Goal: Information Seeking & Learning: Learn about a topic

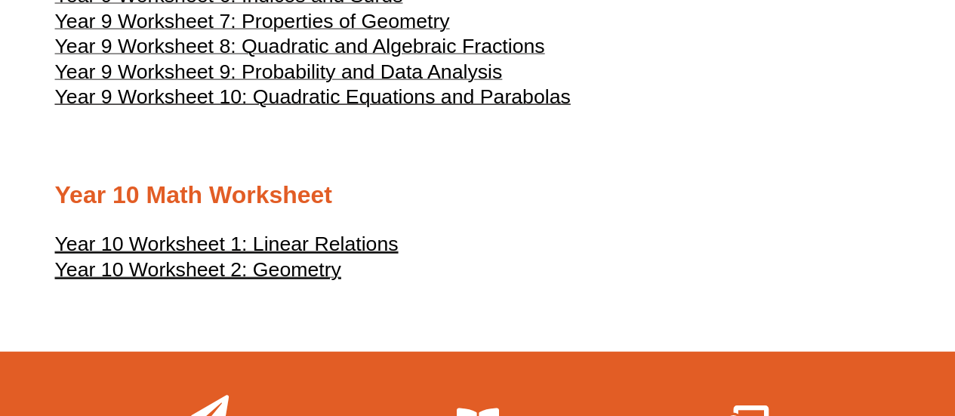
scroll to position [4529, 0]
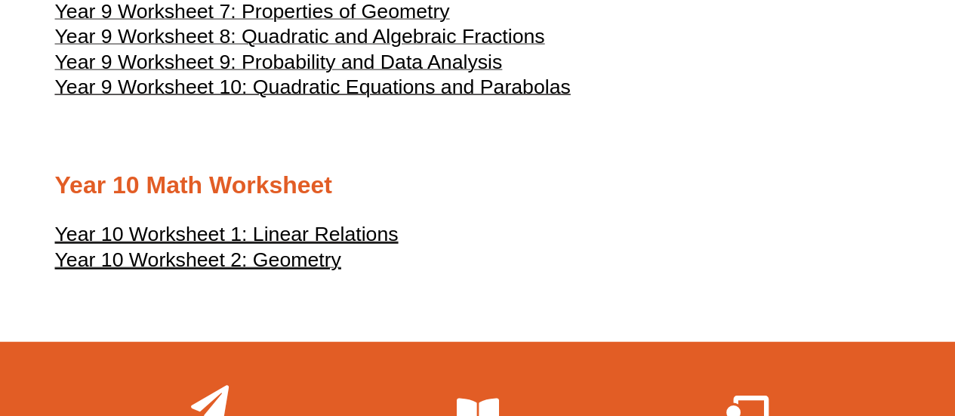
click at [198, 98] on span "Year 9 Worksheet 10: Quadratic Equations and Parabolas" at bounding box center [313, 86] width 516 height 23
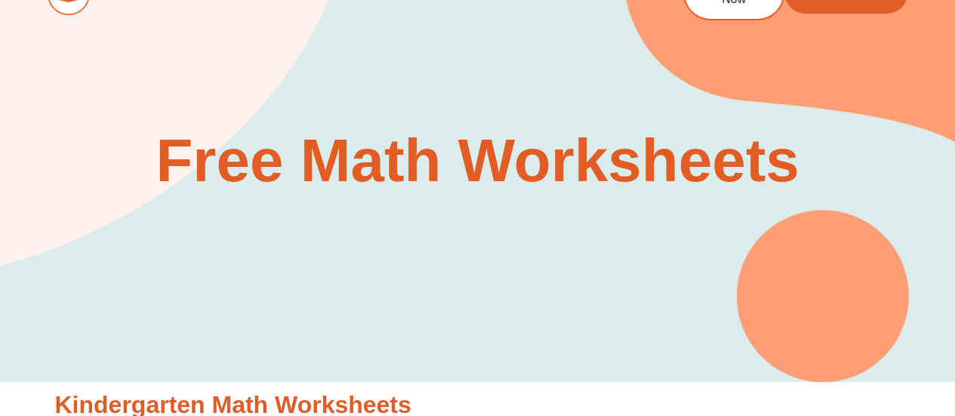
scroll to position [0, 0]
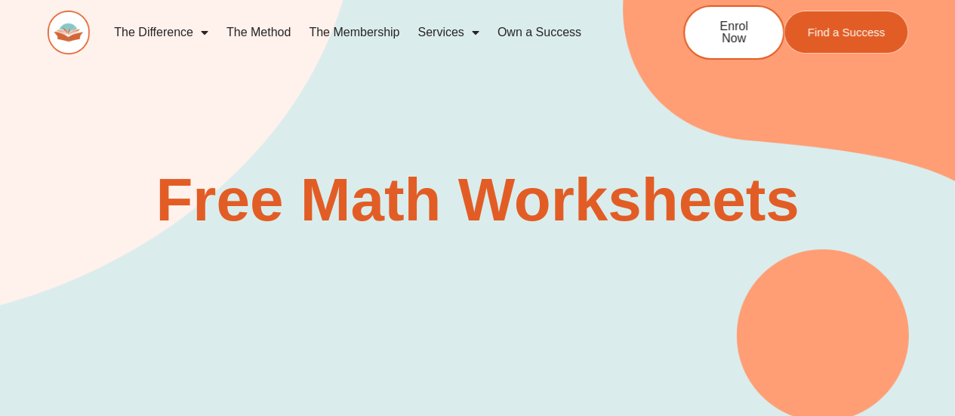
drag, startPoint x: 848, startPoint y: 32, endPoint x: 965, endPoint y: 112, distance: 141.7
click at [849, 32] on span "Find a Success" at bounding box center [846, 31] width 78 height 11
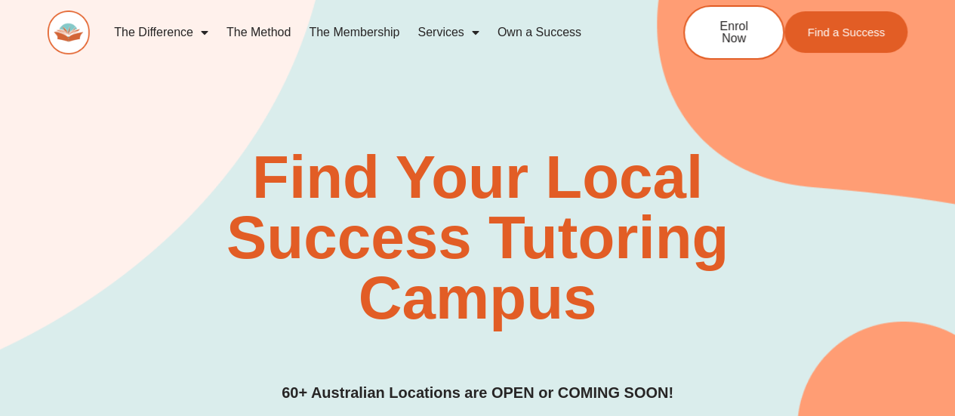
click at [269, 31] on link "The Method" at bounding box center [258, 32] width 82 height 35
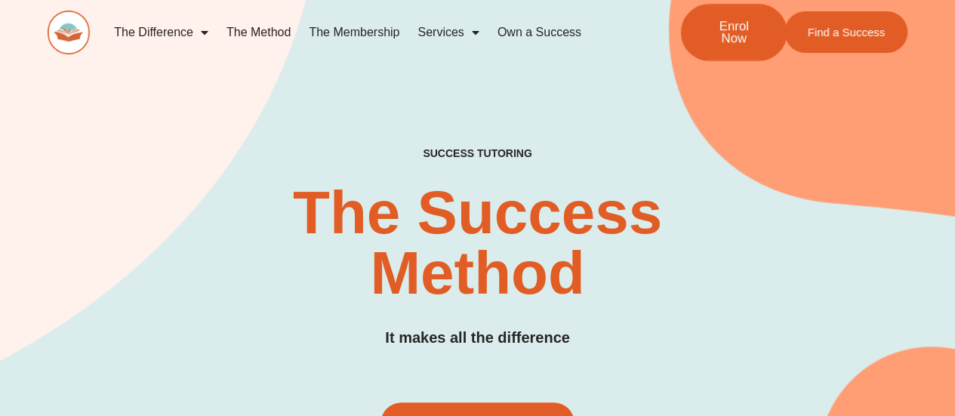
click at [737, 35] on span "Enrol Now" at bounding box center [734, 33] width 56 height 26
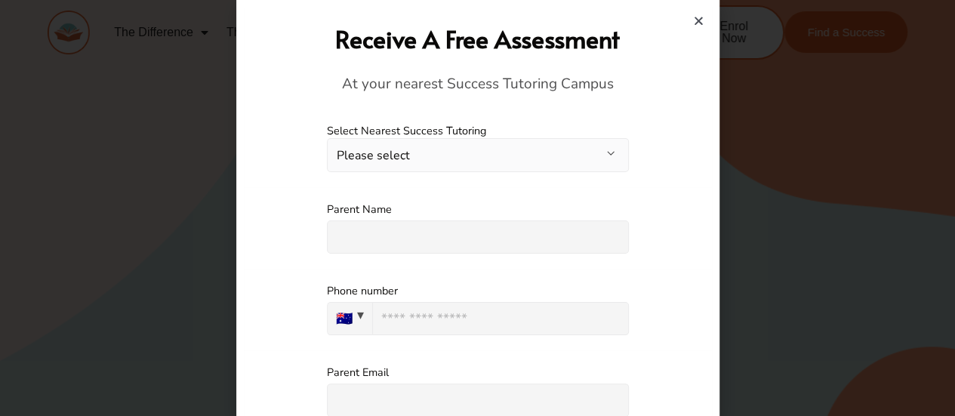
click at [703, 20] on icon "Close" at bounding box center [698, 20] width 11 height 11
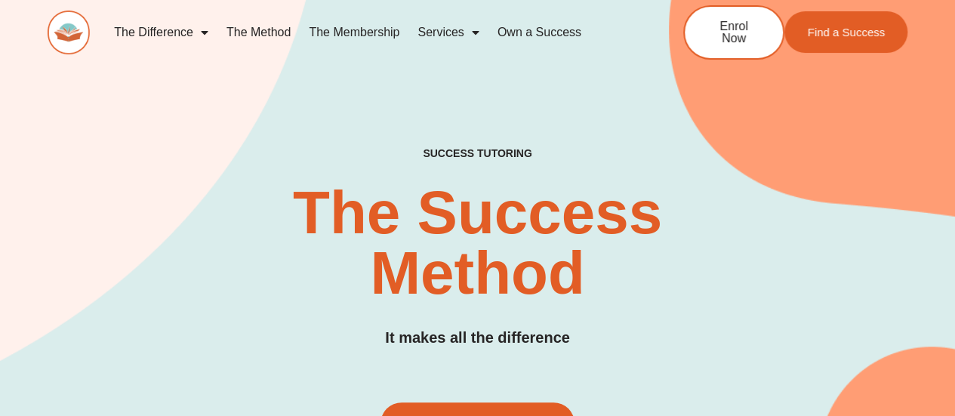
click at [383, 29] on link "The Membership" at bounding box center [354, 32] width 109 height 35
